Goal: Transaction & Acquisition: Purchase product/service

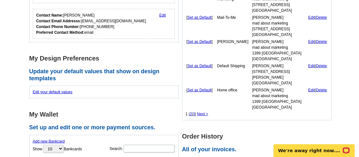
scroll to position [269, 0]
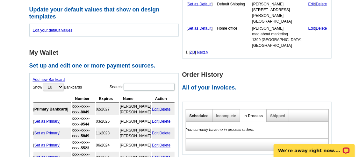
click at [195, 114] on link "Scheduled" at bounding box center [199, 116] width 19 height 4
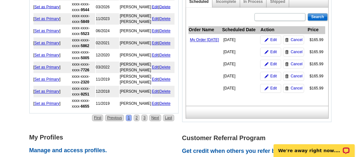
scroll to position [383, 0]
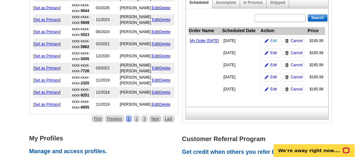
click at [272, 42] on span "Edit" at bounding box center [274, 41] width 7 height 6
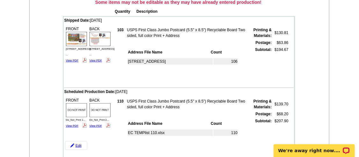
scroll to position [118, 0]
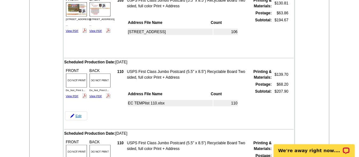
click at [76, 114] on link "Edit" at bounding box center [76, 116] width 22 height 9
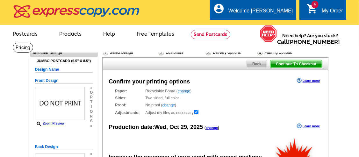
radio input "false"
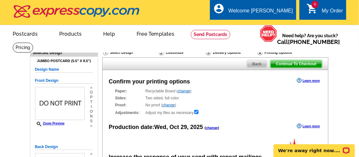
click at [216, 128] on link "change" at bounding box center [212, 128] width 12 height 4
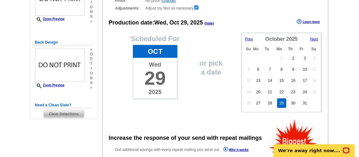
scroll to position [118, 0]
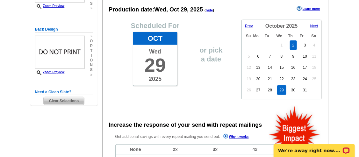
click at [294, 42] on link "2" at bounding box center [293, 45] width 7 height 10
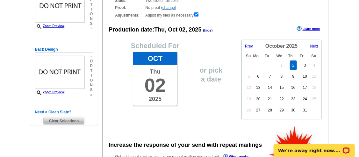
scroll to position [88, 0]
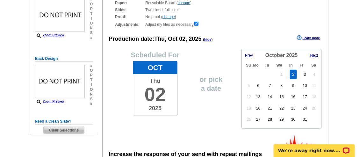
click at [48, 130] on span "Clear Selections" at bounding box center [64, 131] width 40 height 8
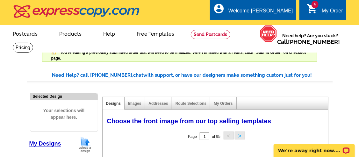
select select "785"
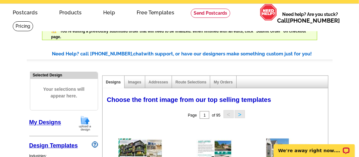
scroll to position [29, 0]
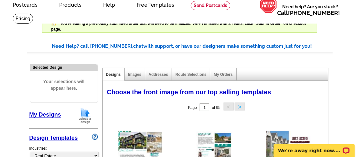
click at [92, 115] on img at bounding box center [85, 116] width 17 height 16
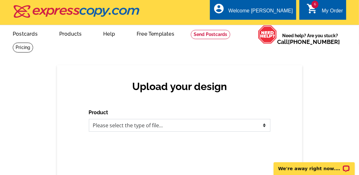
click at [177, 127] on select "Please select the type of file... Postcards Business Cards Letters and flyers G…" at bounding box center [180, 125] width 182 height 13
select select "1"
click at [89, 120] on select "Please select the type of file... Postcards Business Cards Letters and flyers G…" at bounding box center [180, 125] width 182 height 13
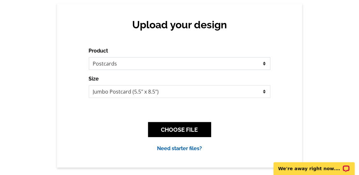
scroll to position [88, 0]
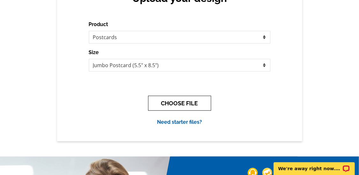
click at [164, 104] on button "CHOOSE FILE" at bounding box center [179, 103] width 63 height 15
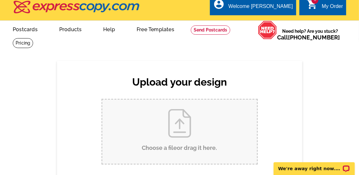
scroll to position [0, 0]
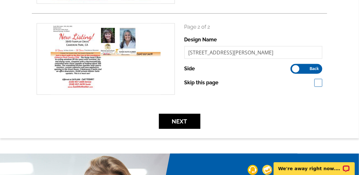
scroll to position [207, 0]
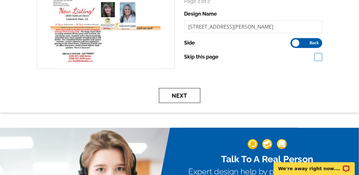
click at [195, 93] on button "Next" at bounding box center [179, 95] width 41 height 15
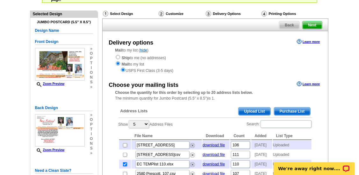
scroll to position [88, 0]
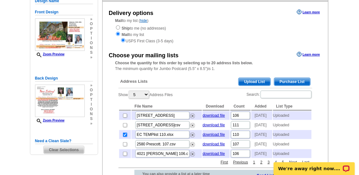
click at [126, 137] on input "checkbox" at bounding box center [125, 135] width 4 height 4
checkbox input "false"
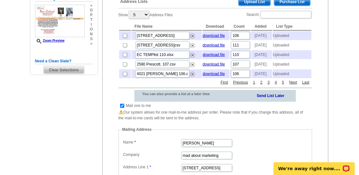
scroll to position [177, 0]
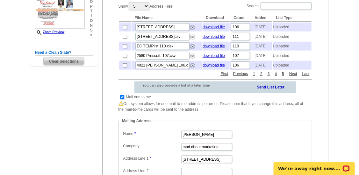
click at [121, 99] on input "checkbox" at bounding box center [122, 97] width 4 height 4
checkbox input "false"
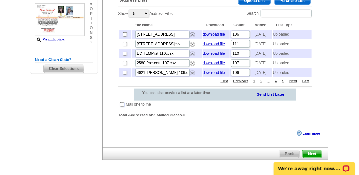
scroll to position [148, 0]
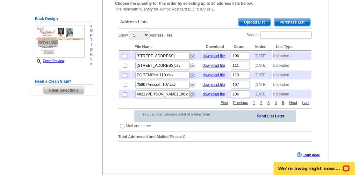
click at [271, 119] on link "Send List Later" at bounding box center [271, 116] width 28 height 6
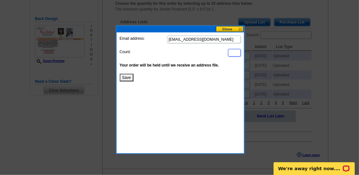
click at [232, 51] on input at bounding box center [234, 53] width 13 height 8
type input "108"
click at [127, 76] on button "Save" at bounding box center [127, 78] width 14 height 8
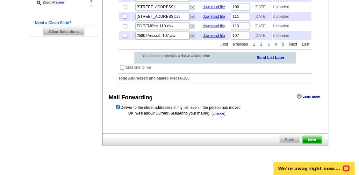
scroll to position [236, 0]
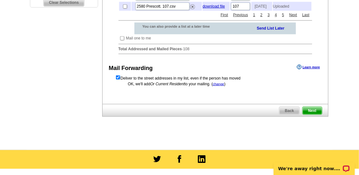
click at [310, 115] on span "Next" at bounding box center [312, 111] width 19 height 8
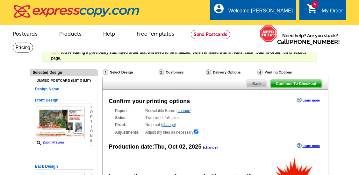
radio input "false"
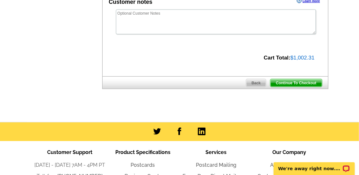
scroll to position [295, 0]
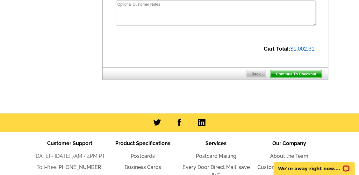
click at [295, 74] on span "Continue To Checkout" at bounding box center [296, 74] width 51 height 8
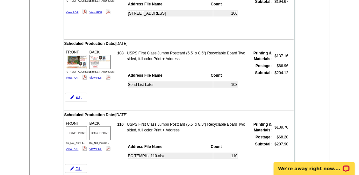
scroll to position [177, 0]
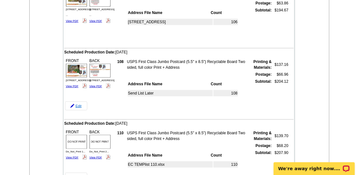
click at [80, 104] on link "Edit" at bounding box center [76, 106] width 22 height 9
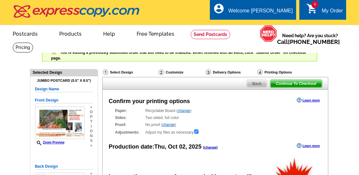
radio input "false"
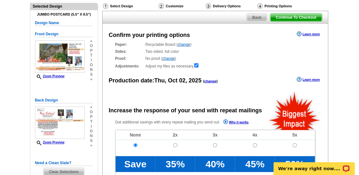
scroll to position [59, 0]
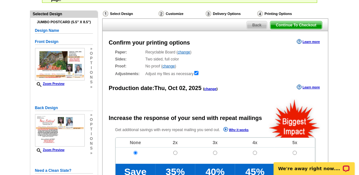
click at [299, 26] on span "Continue To Checkout" at bounding box center [296, 25] width 51 height 8
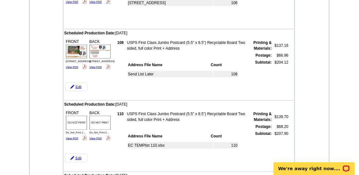
scroll to position [206, 0]
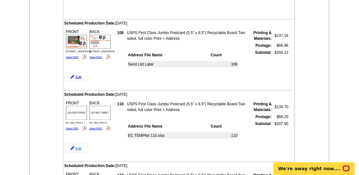
click at [76, 148] on link "Edit" at bounding box center [76, 148] width 22 height 9
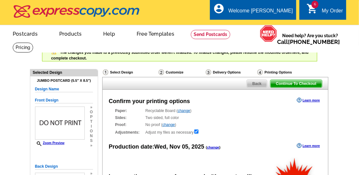
radio input "false"
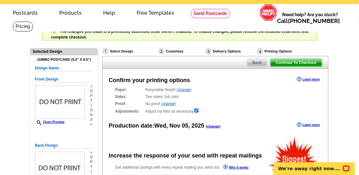
scroll to position [29, 0]
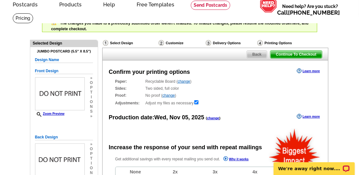
click at [218, 120] on link "change" at bounding box center [213, 118] width 12 height 4
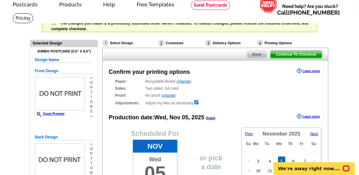
click at [244, 132] on div "Prev Next November 2025 Su Mo Tu We Th Fr Sa 1 2 3 4 5 6 7 8 9 10 11 12 13 14 1…" at bounding box center [282, 168] width 80 height 80
click at [249, 134] on span "Prev" at bounding box center [249, 134] width 8 height 4
click at [294, 154] on link "2" at bounding box center [293, 154] width 7 height 10
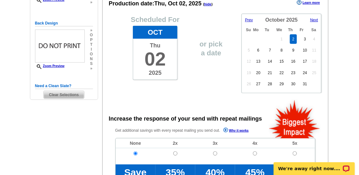
scroll to position [118, 0]
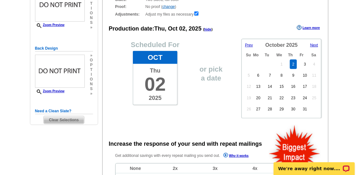
click at [63, 117] on span "Clear Selections" at bounding box center [64, 120] width 40 height 8
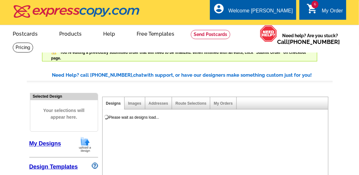
select select "785"
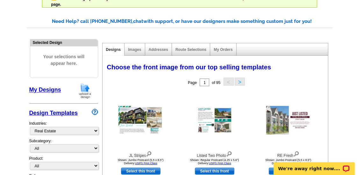
scroll to position [59, 0]
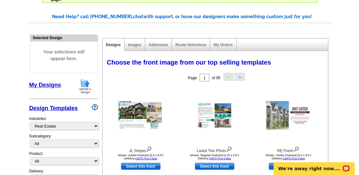
click at [90, 85] on img at bounding box center [85, 86] width 17 height 16
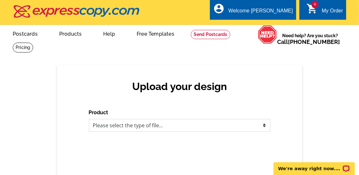
click at [205, 127] on select "Please select the type of file... Postcards Business Cards Letters and flyers G…" at bounding box center [180, 125] width 182 height 13
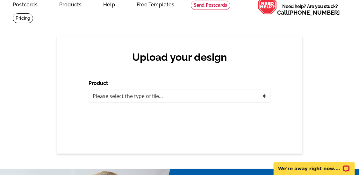
click at [202, 96] on select "Please select the type of file... Postcards Business Cards Letters and flyers G…" at bounding box center [180, 96] width 182 height 13
select select "1"
click at [89, 90] on select "Please select the type of file... Postcards Business Cards Letters and flyers G…" at bounding box center [180, 96] width 182 height 13
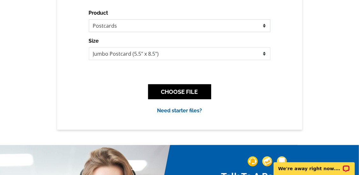
scroll to position [118, 0]
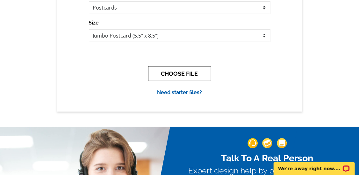
click at [181, 73] on button "CHOOSE FILE" at bounding box center [179, 73] width 63 height 15
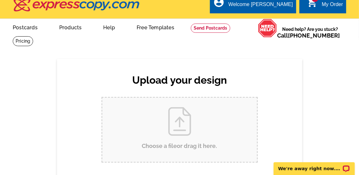
scroll to position [0, 0]
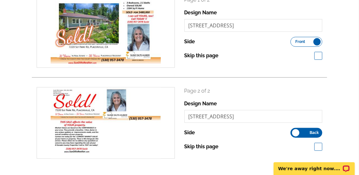
scroll to position [147, 0]
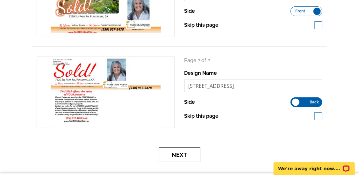
click at [175, 152] on button "Next" at bounding box center [179, 155] width 41 height 15
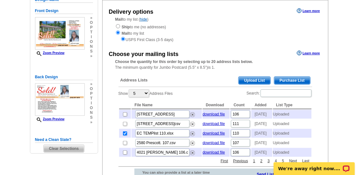
scroll to position [118, 0]
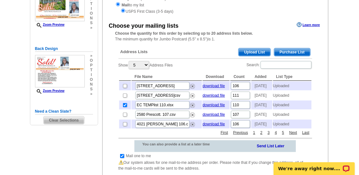
click at [121, 109] on td at bounding box center [125, 105] width 12 height 9
click at [123, 107] on input "checkbox" at bounding box center [125, 105] width 4 height 4
checkbox input "false"
click at [126, 86] on input "checkbox" at bounding box center [125, 86] width 4 height 4
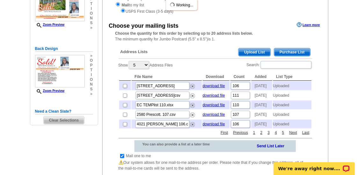
checkbox input "true"
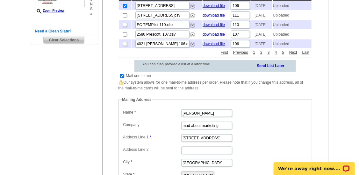
scroll to position [207, 0]
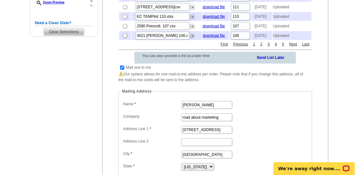
click at [121, 70] on input "checkbox" at bounding box center [122, 68] width 4 height 4
checkbox input "false"
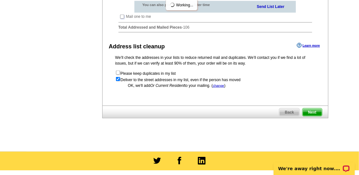
scroll to position [266, 0]
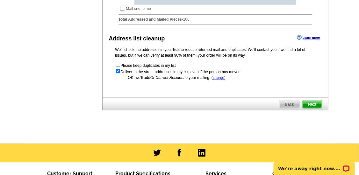
click at [311, 108] on span "Next" at bounding box center [312, 105] width 19 height 8
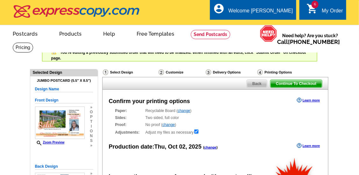
radio input "false"
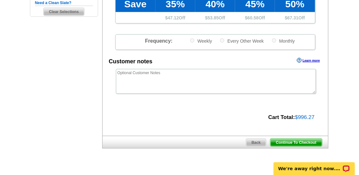
scroll to position [236, 0]
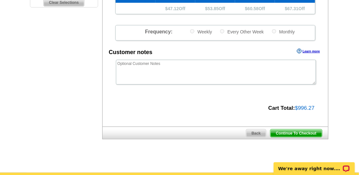
click at [297, 134] on span "Continue To Checkout" at bounding box center [296, 134] width 51 height 8
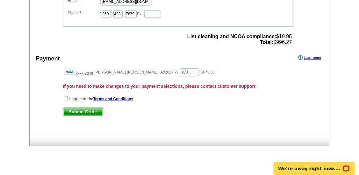
scroll to position [679, 0]
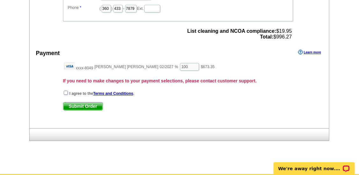
click at [64, 91] on input "checkbox" at bounding box center [66, 93] width 4 height 4
checkbox input "true"
click at [82, 103] on span "Submit Order" at bounding box center [82, 107] width 39 height 8
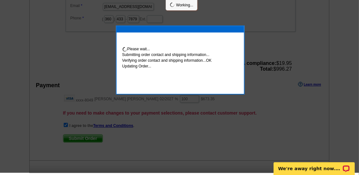
scroll to position [676, 0]
